Goal: Navigation & Orientation: Find specific page/section

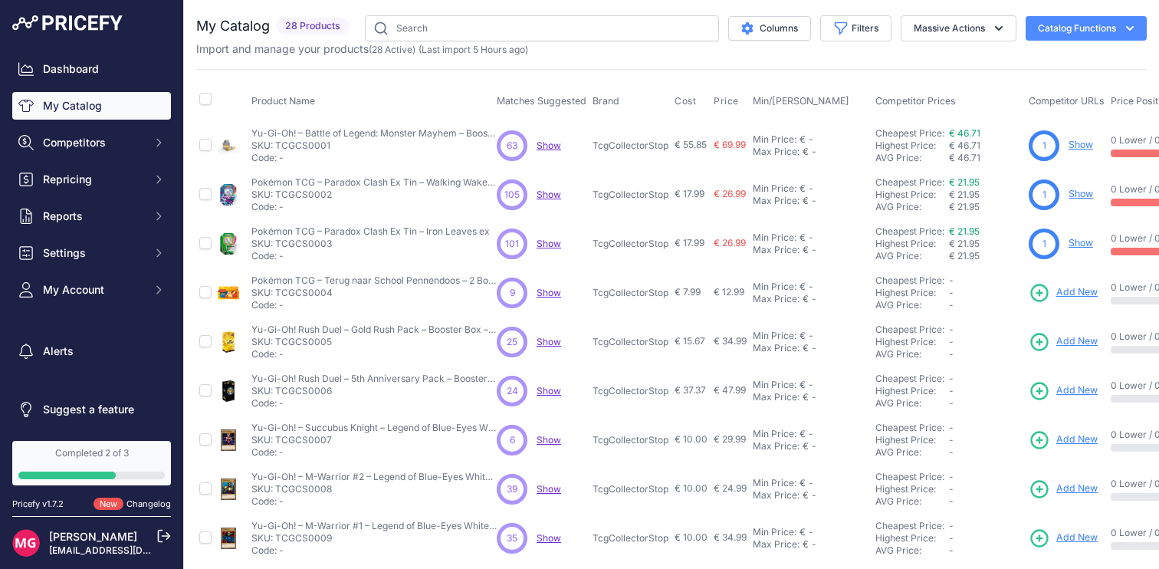
scroll to position [1, 0]
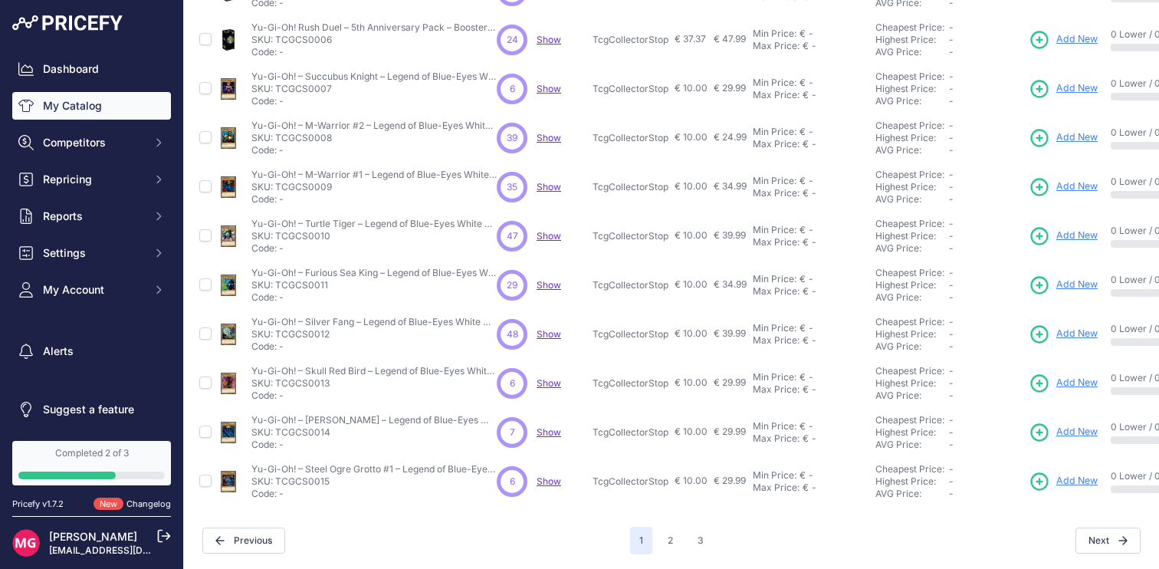
scroll to position [340, 0]
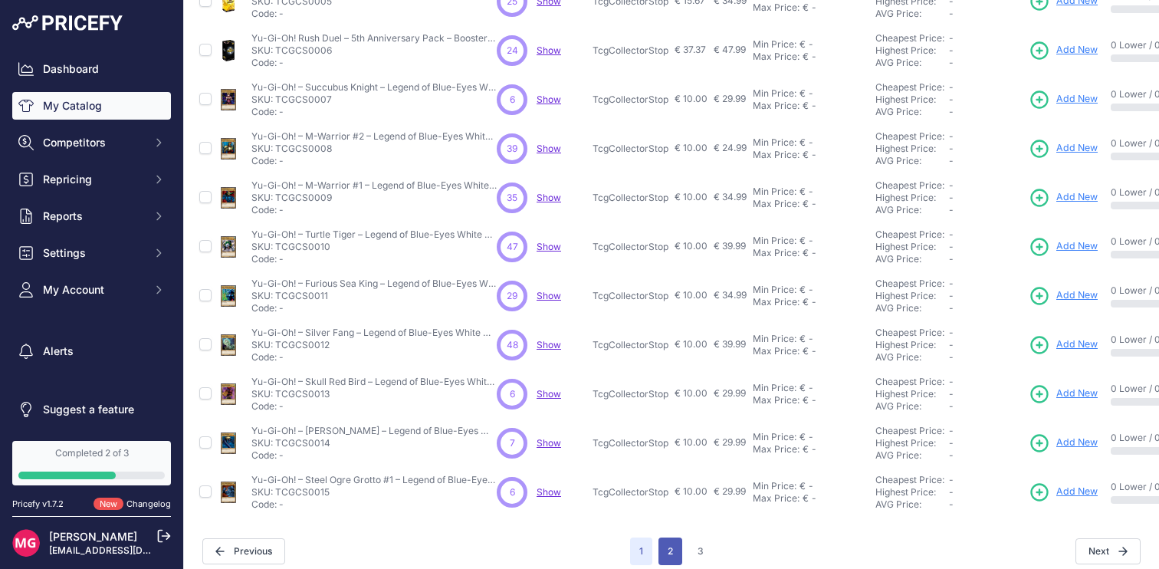
click at [673, 544] on button "2" at bounding box center [671, 551] width 24 height 28
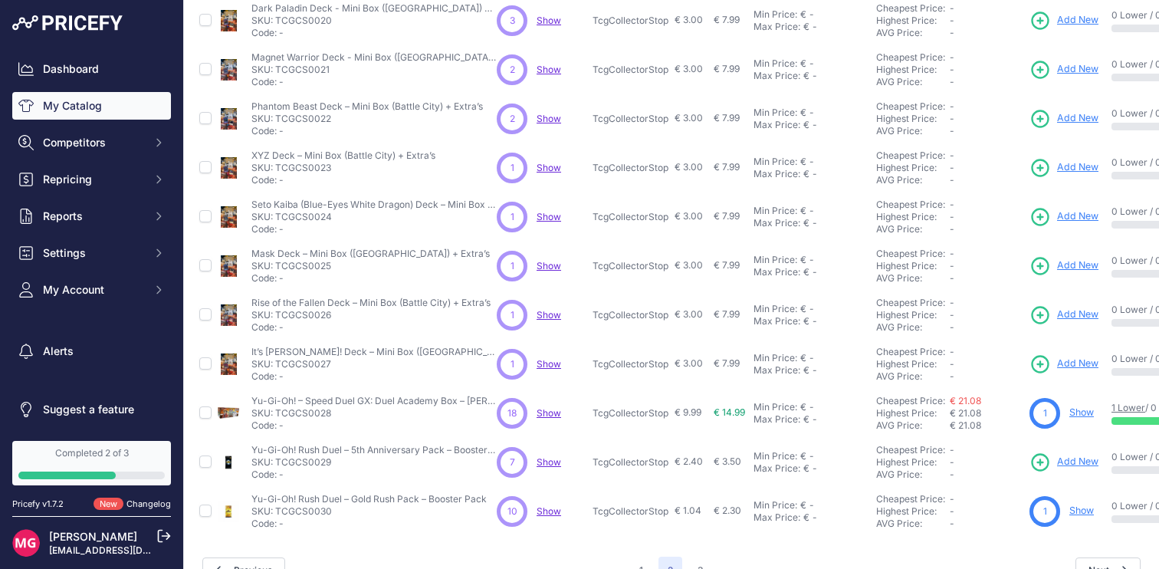
scroll to position [351, 0]
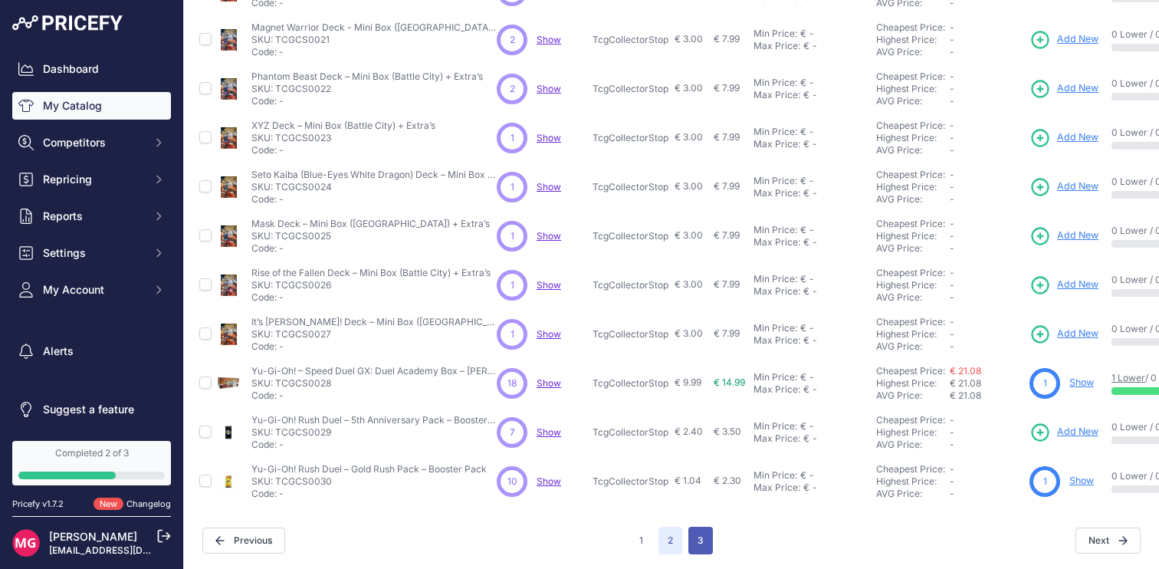
click at [705, 539] on button "3" at bounding box center [700, 541] width 25 height 28
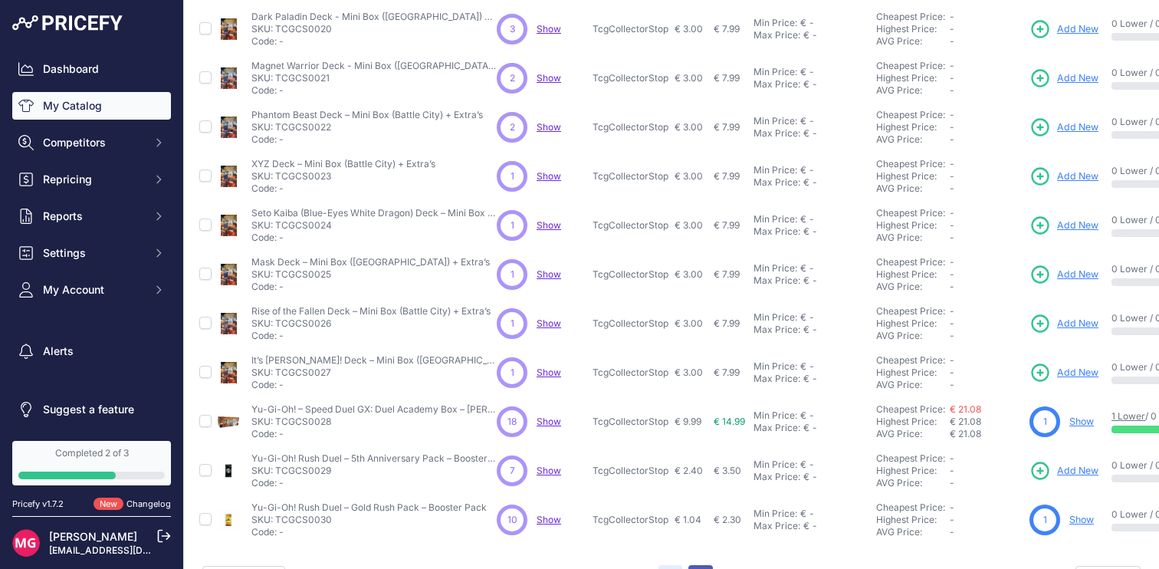
scroll to position [389, 0]
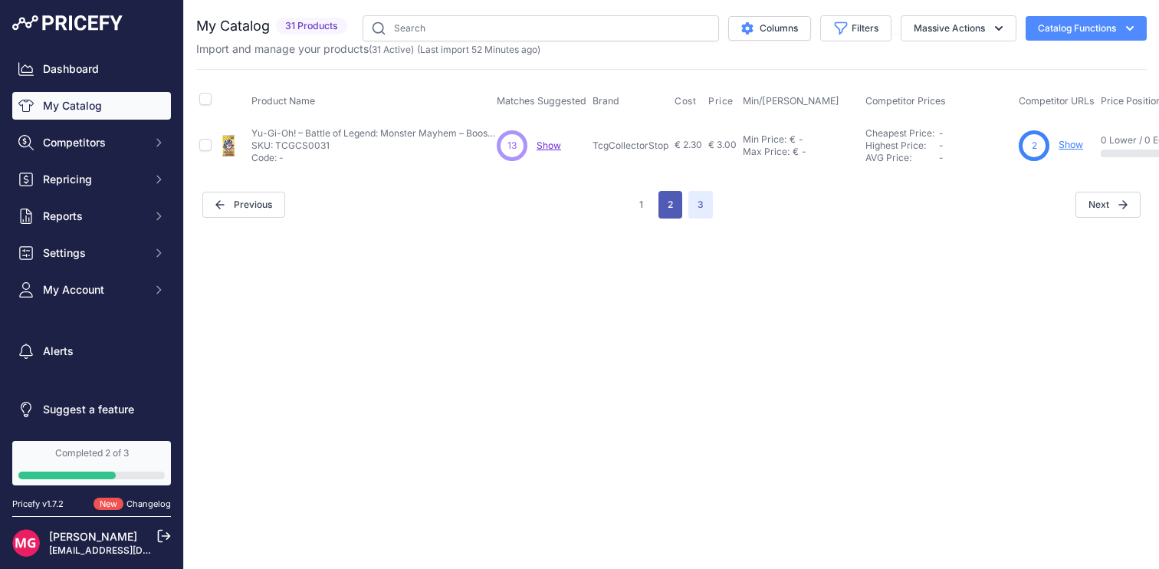
click at [672, 211] on button "2" at bounding box center [671, 205] width 24 height 28
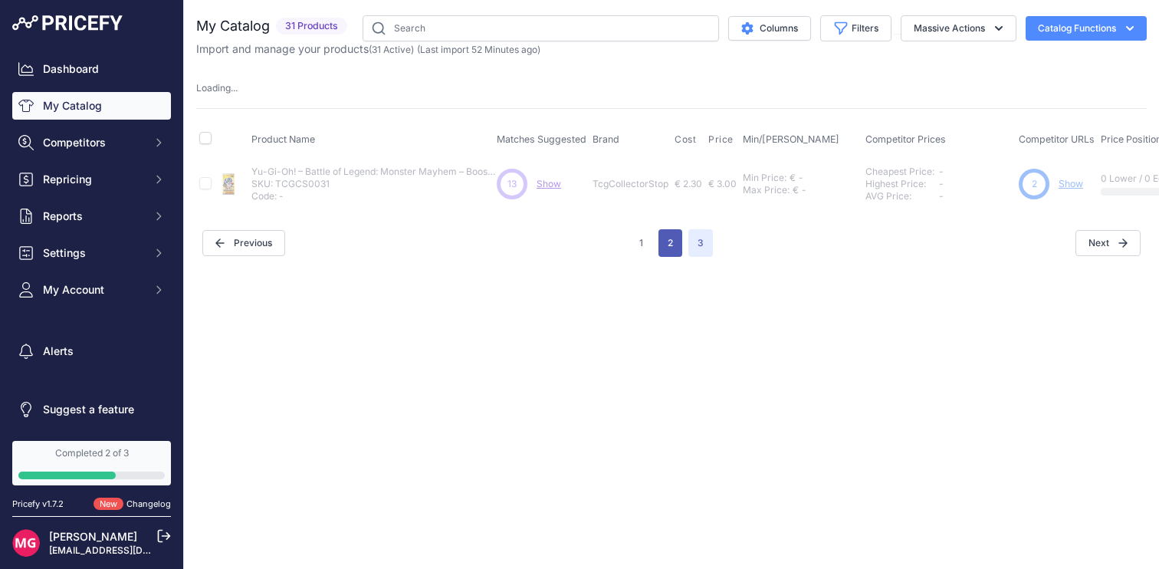
click at [663, 247] on button "2" at bounding box center [671, 243] width 24 height 28
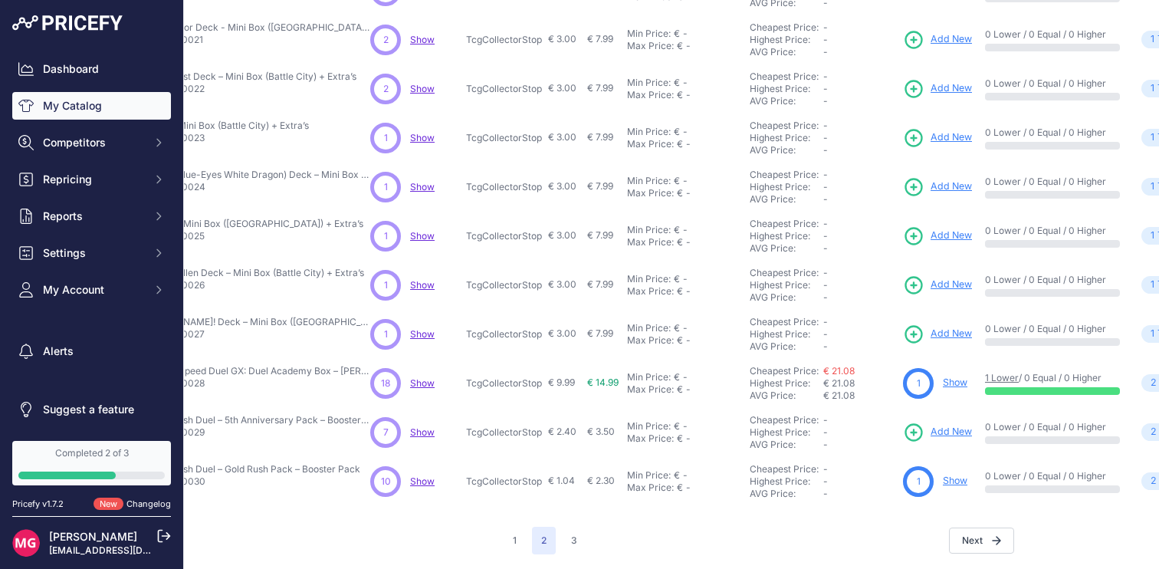
scroll to position [351, 0]
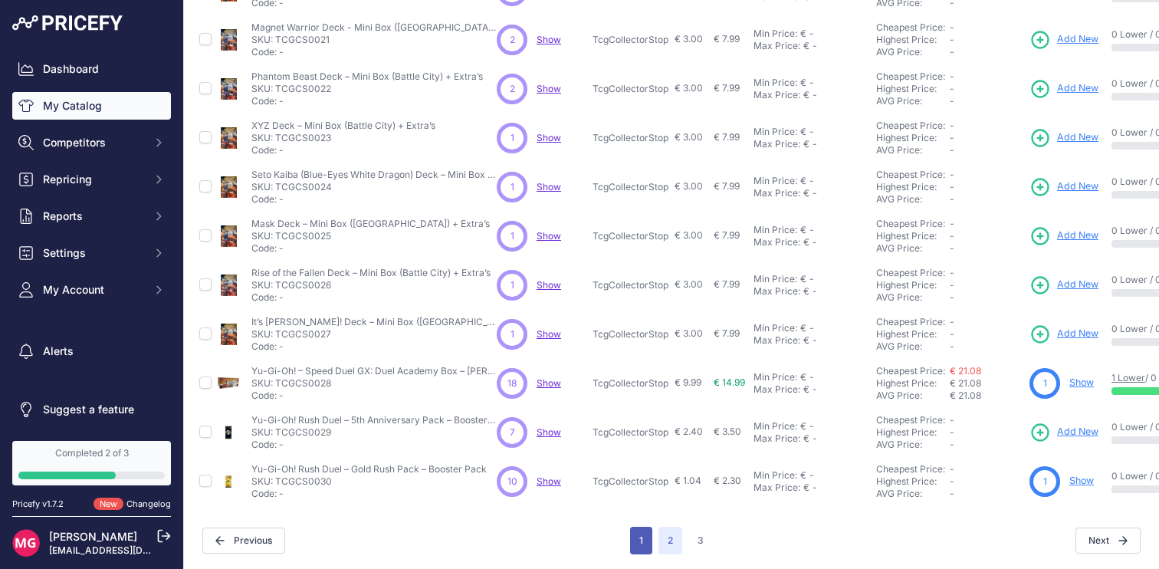
click at [641, 537] on button "1" at bounding box center [641, 541] width 22 height 28
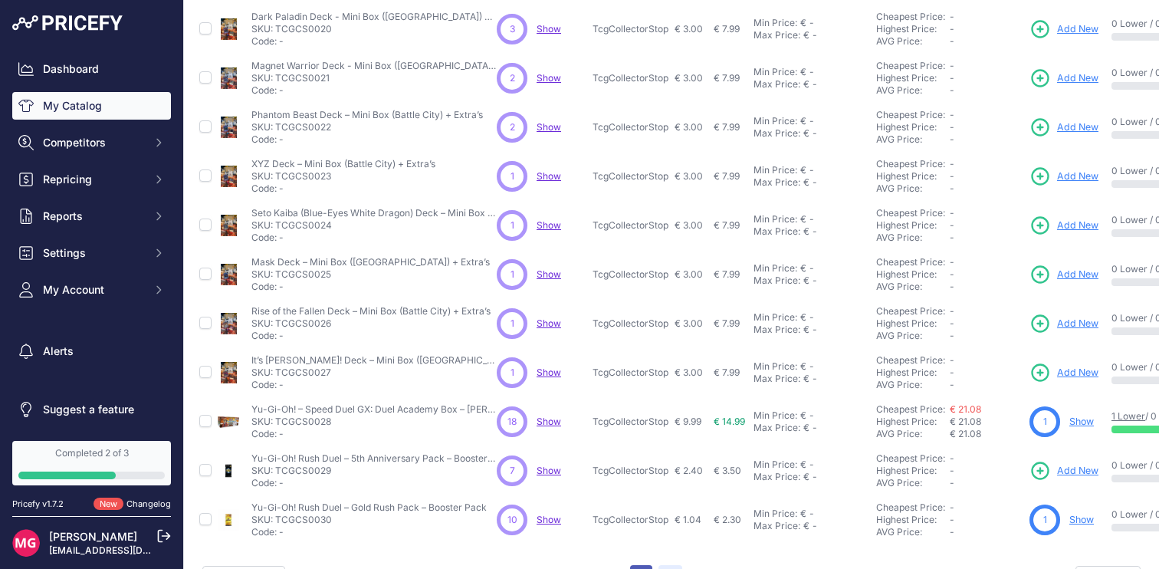
scroll to position [389, 0]
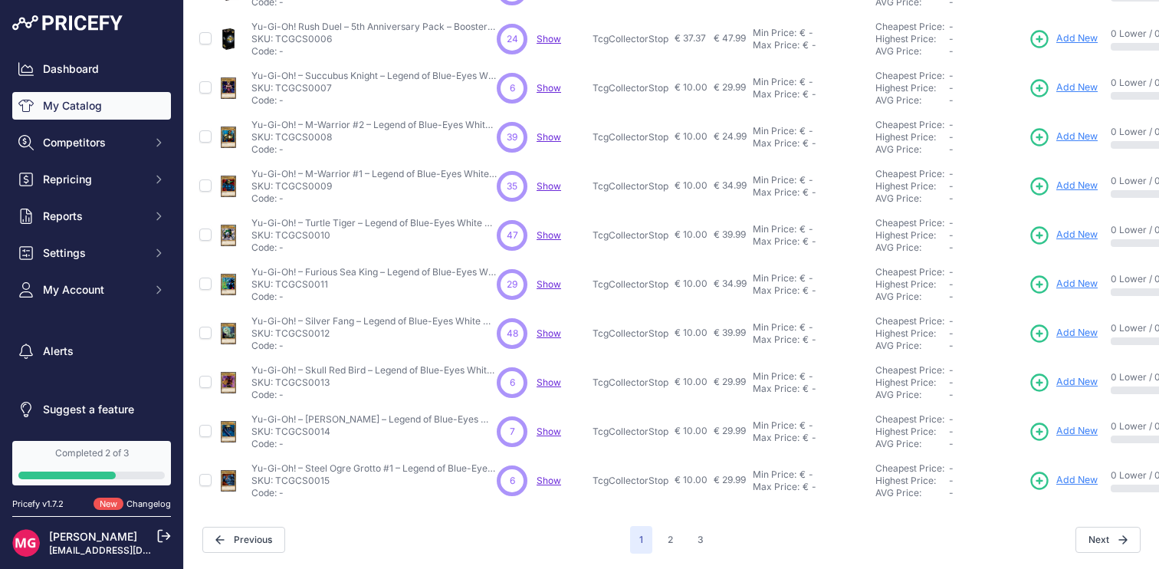
scroll to position [351, 0]
